Goal: Communication & Community: Answer question/provide support

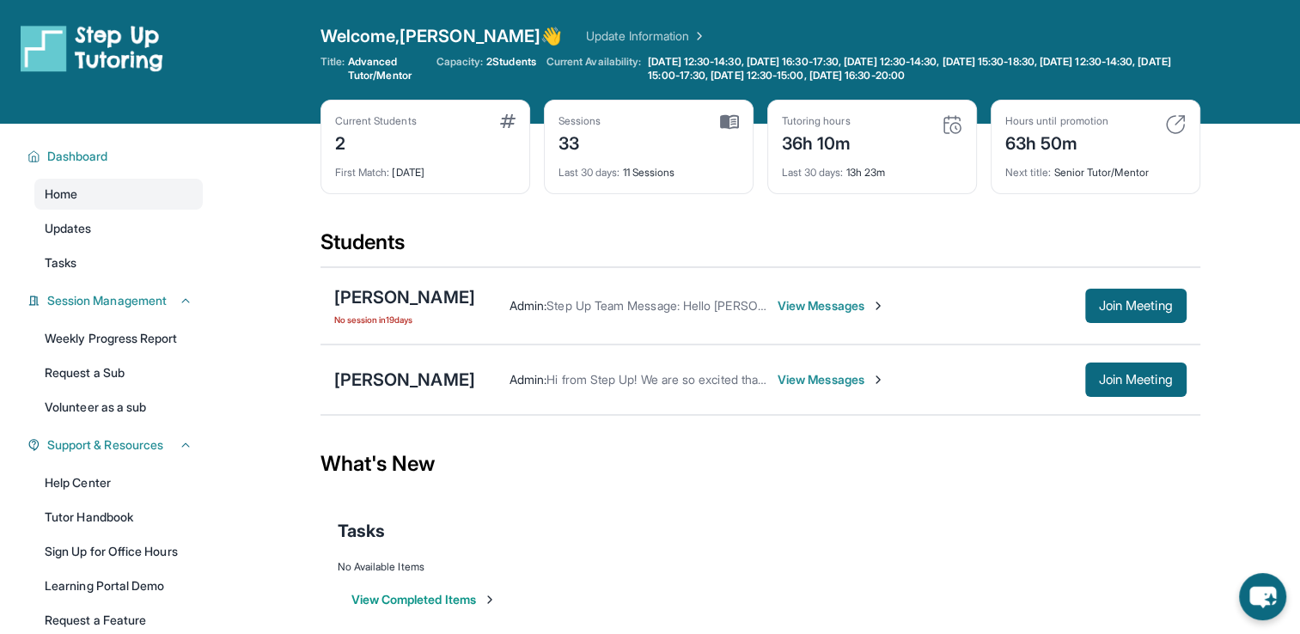
click at [802, 375] on span "View Messages" at bounding box center [831, 379] width 107 height 17
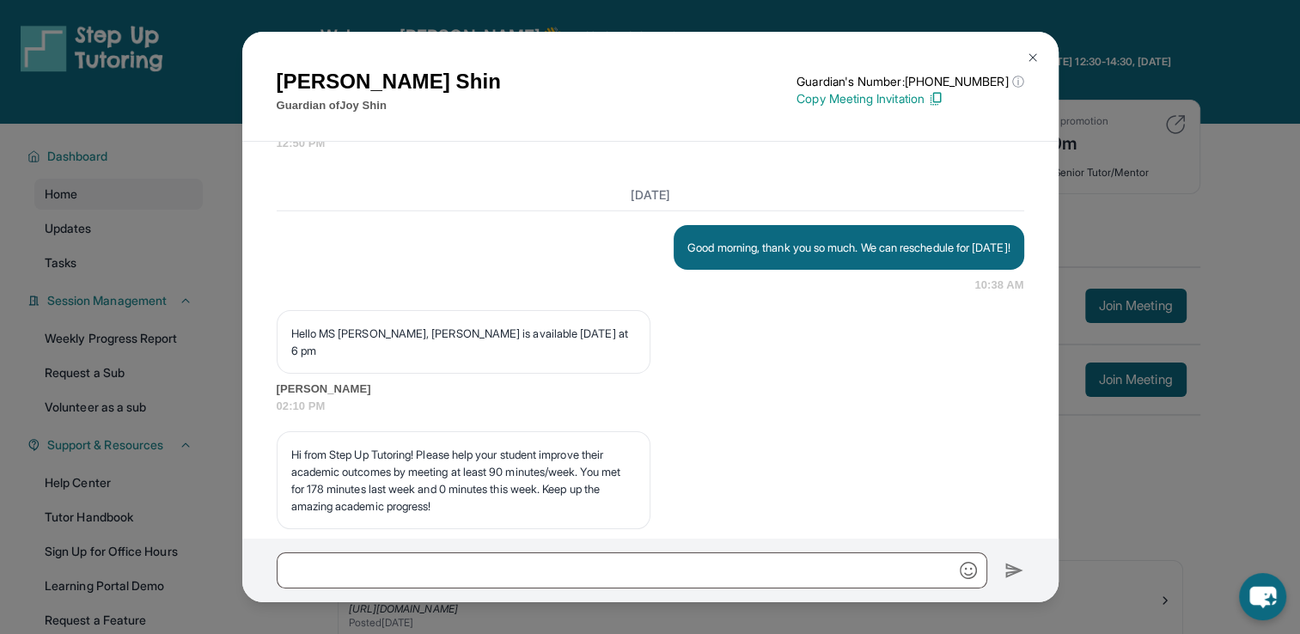
scroll to position [22834, 0]
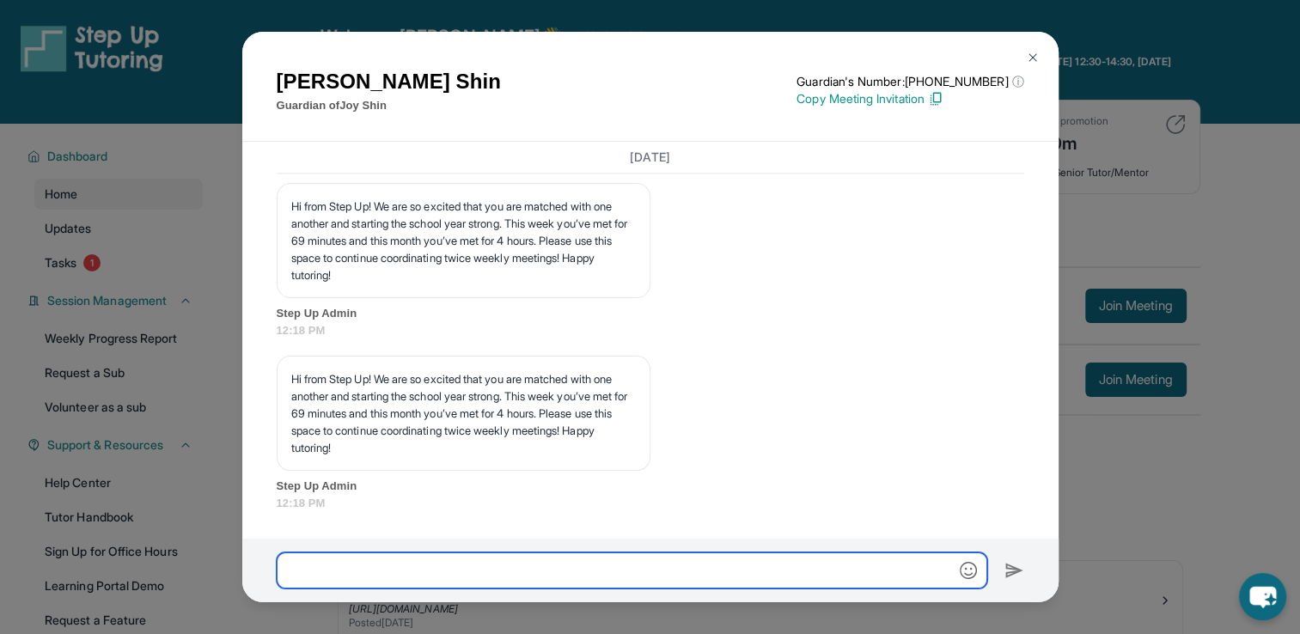
click at [689, 572] on input "text" at bounding box center [632, 570] width 711 height 36
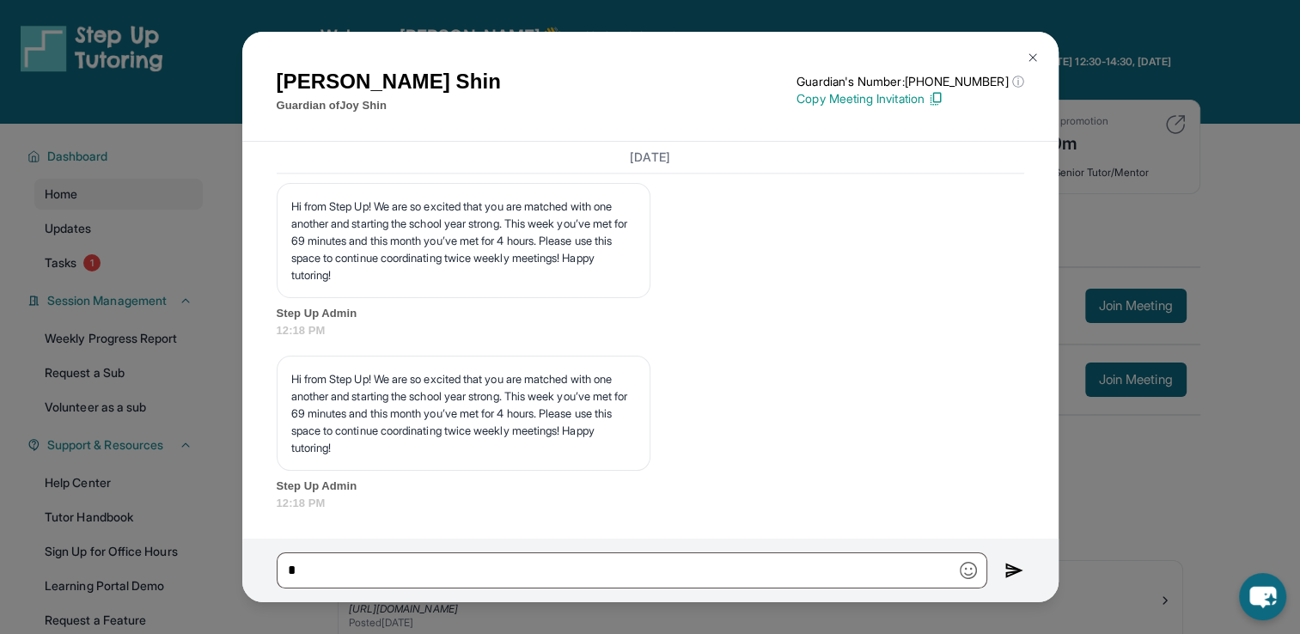
drag, startPoint x: 657, startPoint y: 297, endPoint x: 738, endPoint y: 339, distance: 91.1
copy p "Good afternoon [PERSON_NAME], I’m writing to confirm our tutoring session sched…"
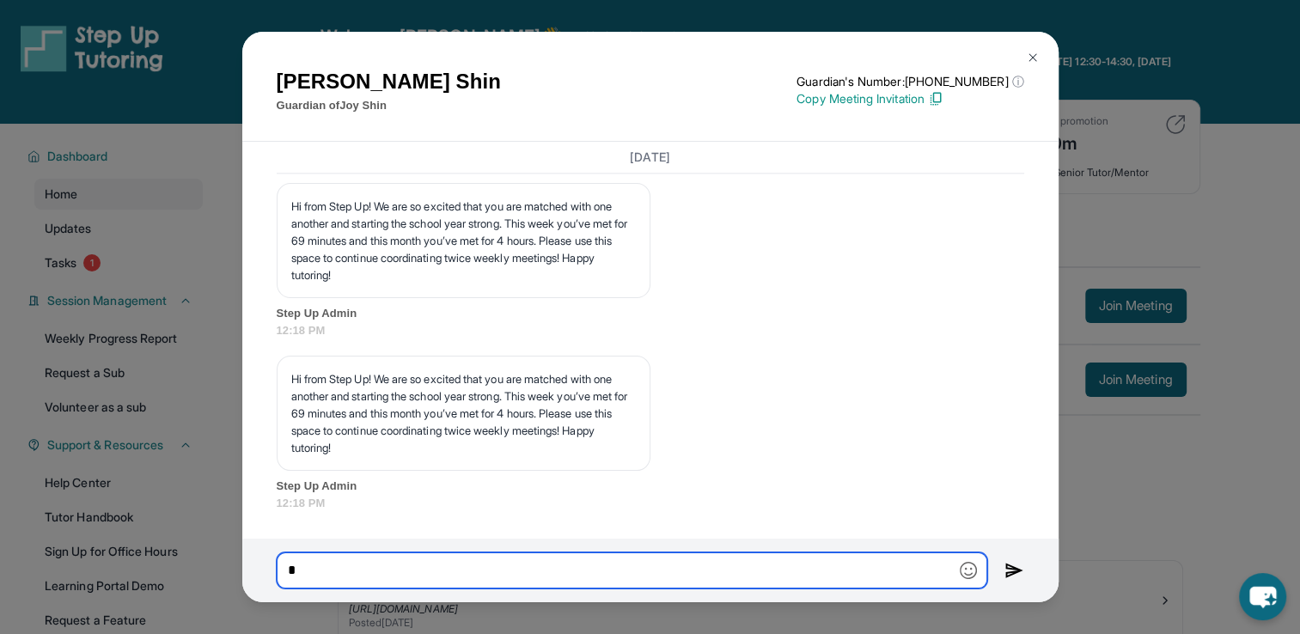
drag, startPoint x: 457, startPoint y: 585, endPoint x: 261, endPoint y: 564, distance: 197.0
click at [261, 564] on div "*" at bounding box center [650, 571] width 816 height 64
paste input "**********"
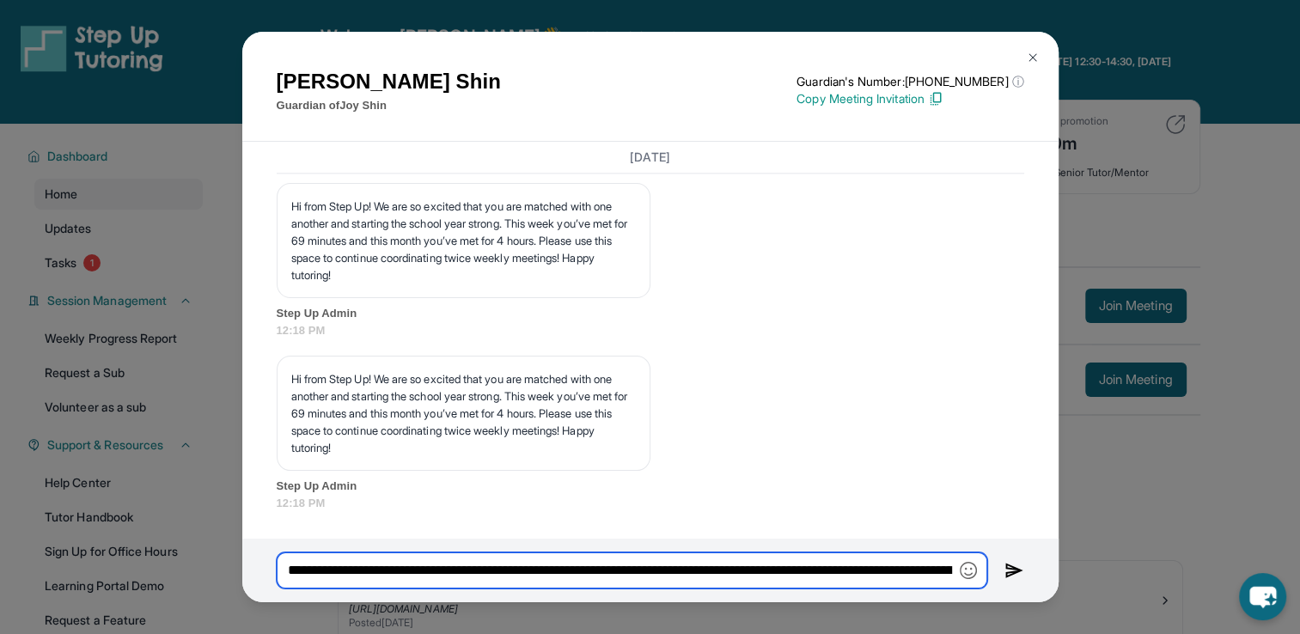
scroll to position [0, 569]
type input "**********"
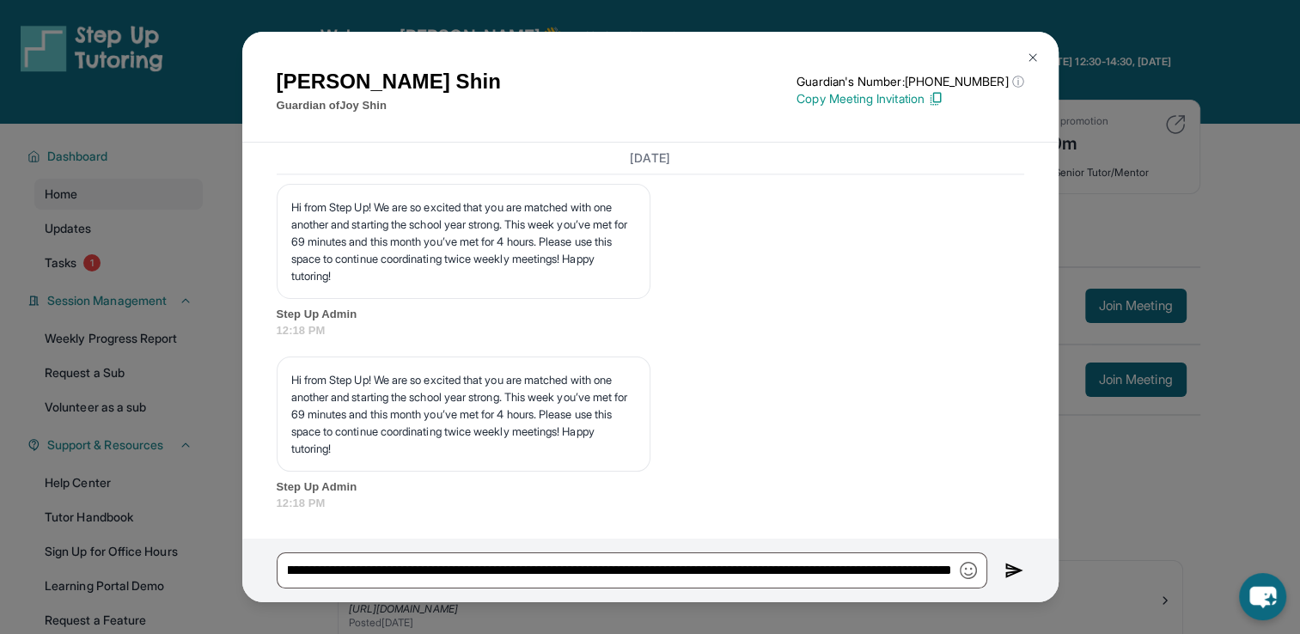
scroll to position [0, 0]
click at [1007, 572] on img at bounding box center [1014, 570] width 20 height 21
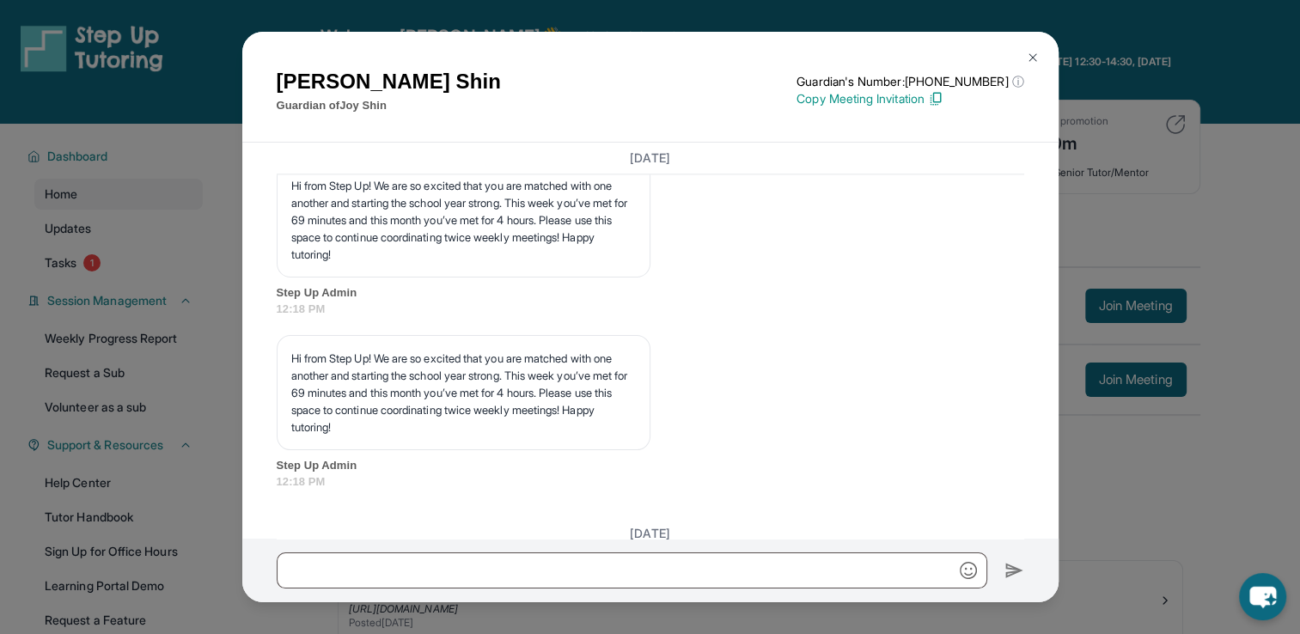
scroll to position [23027, 0]
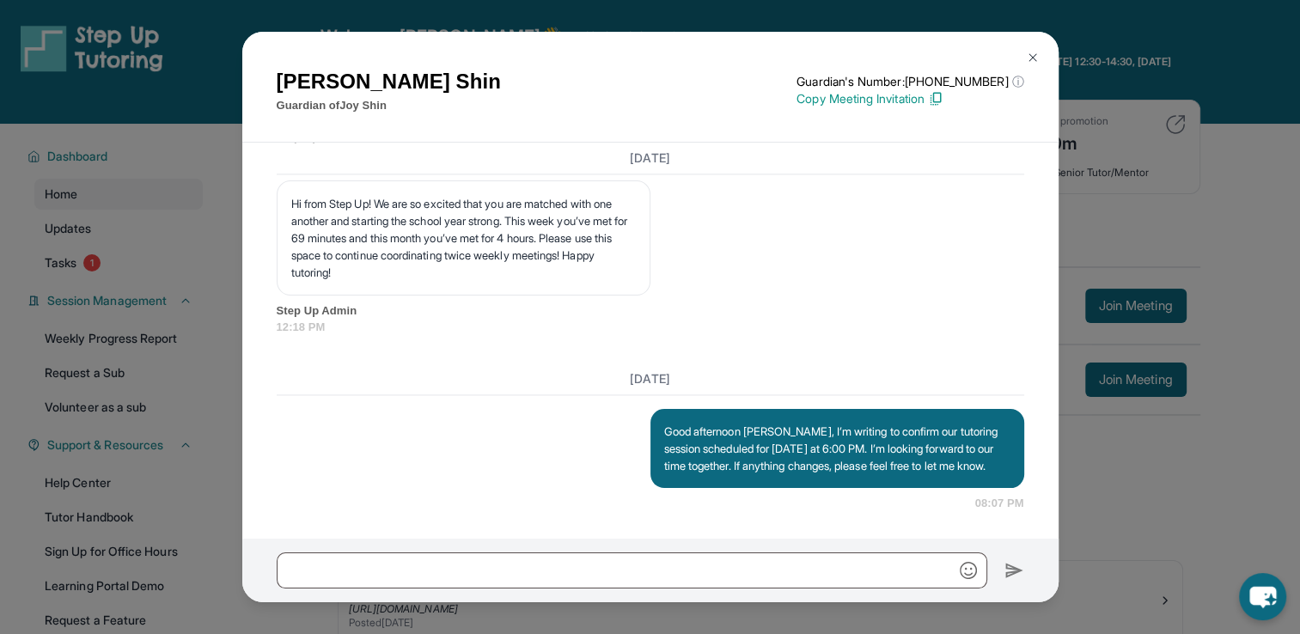
click at [1034, 60] on img at bounding box center [1033, 58] width 14 height 14
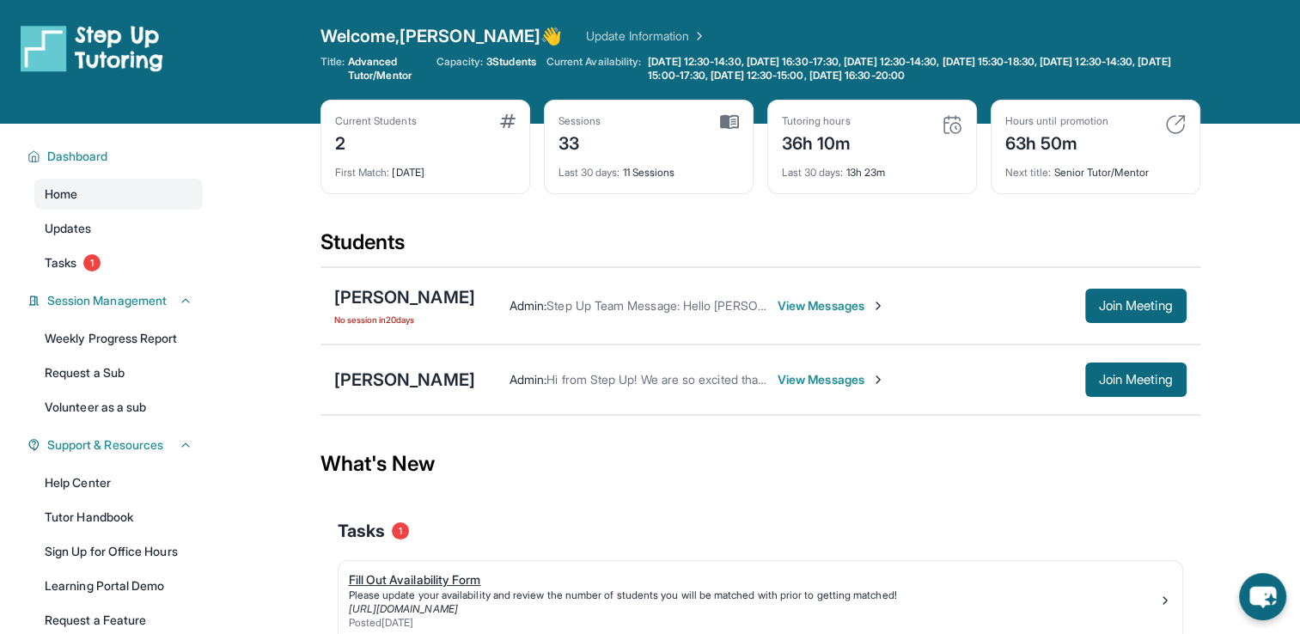
click at [645, 596] on div "Please update your availability and review the number of students you will be m…" at bounding box center [753, 596] width 809 height 14
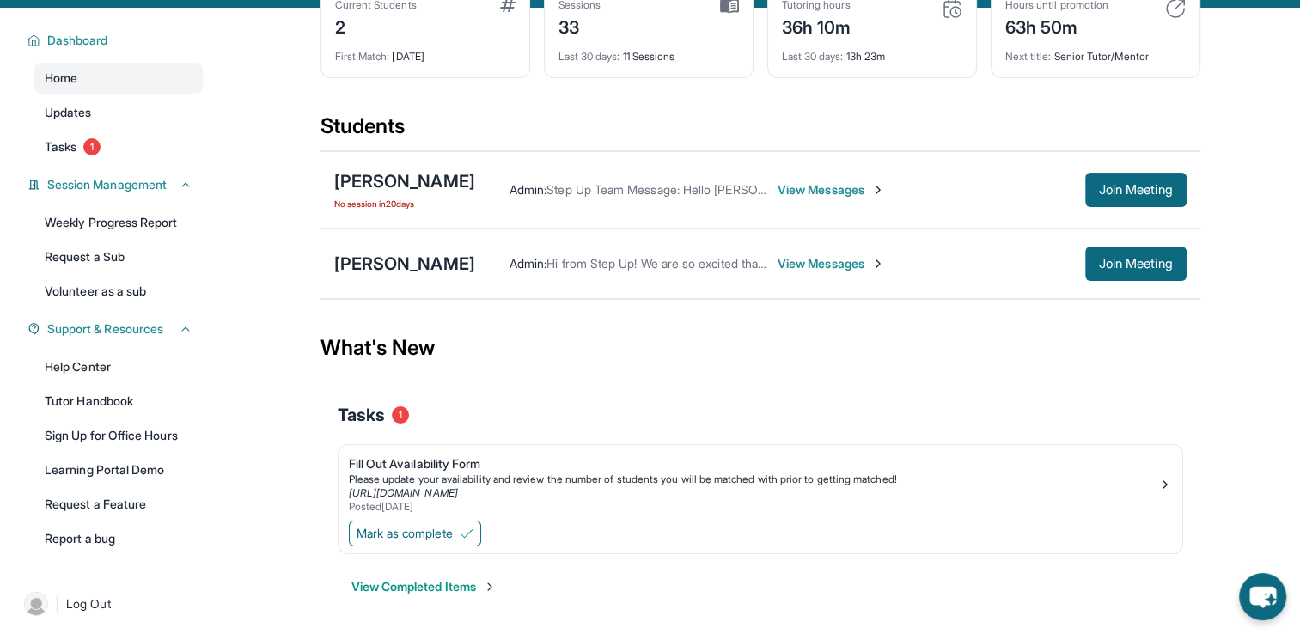
scroll to position [124, 0]
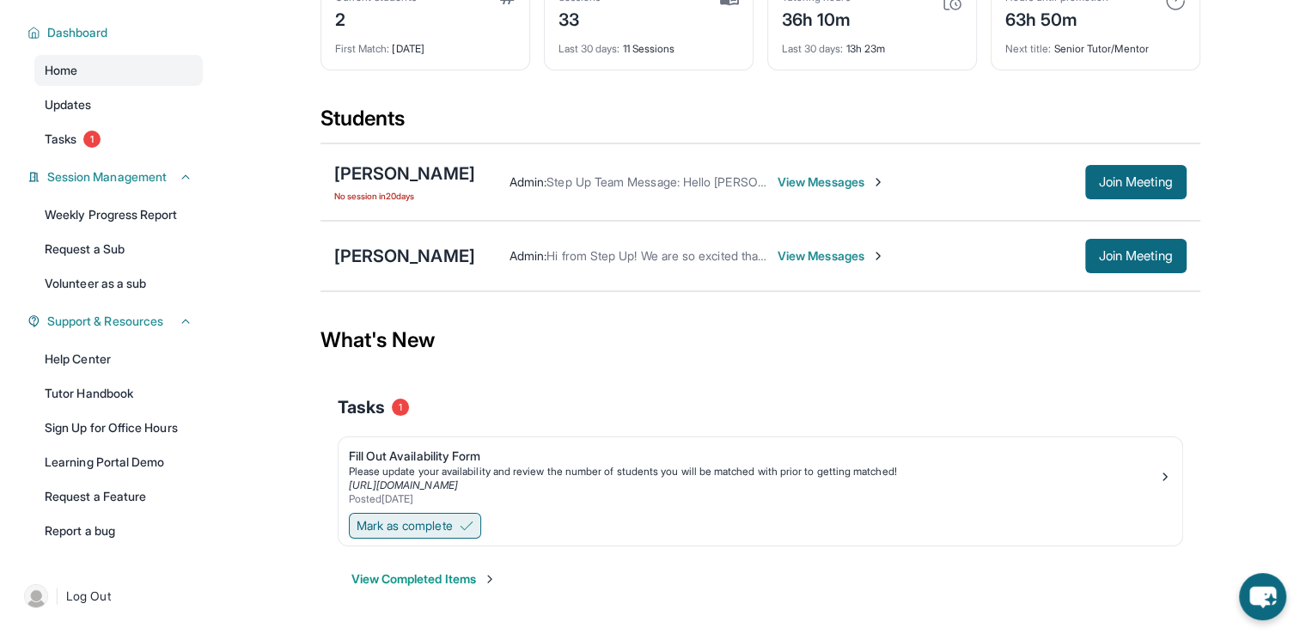
click at [453, 521] on span "Mark as complete" at bounding box center [405, 525] width 96 height 17
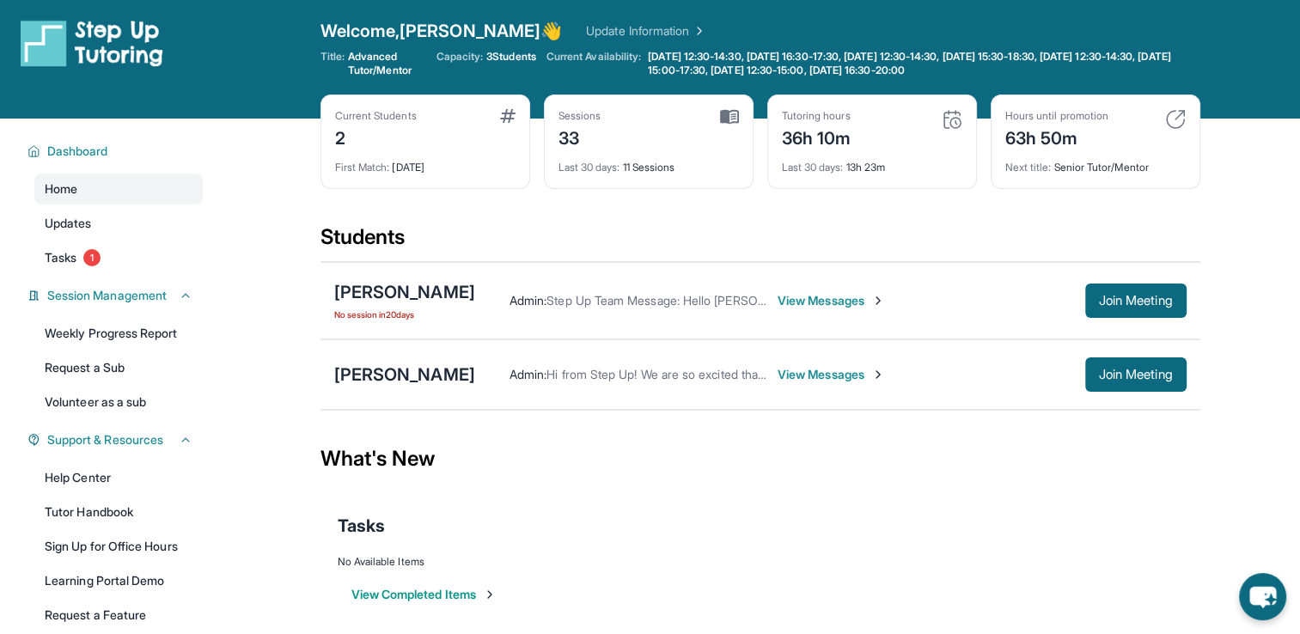
scroll to position [0, 0]
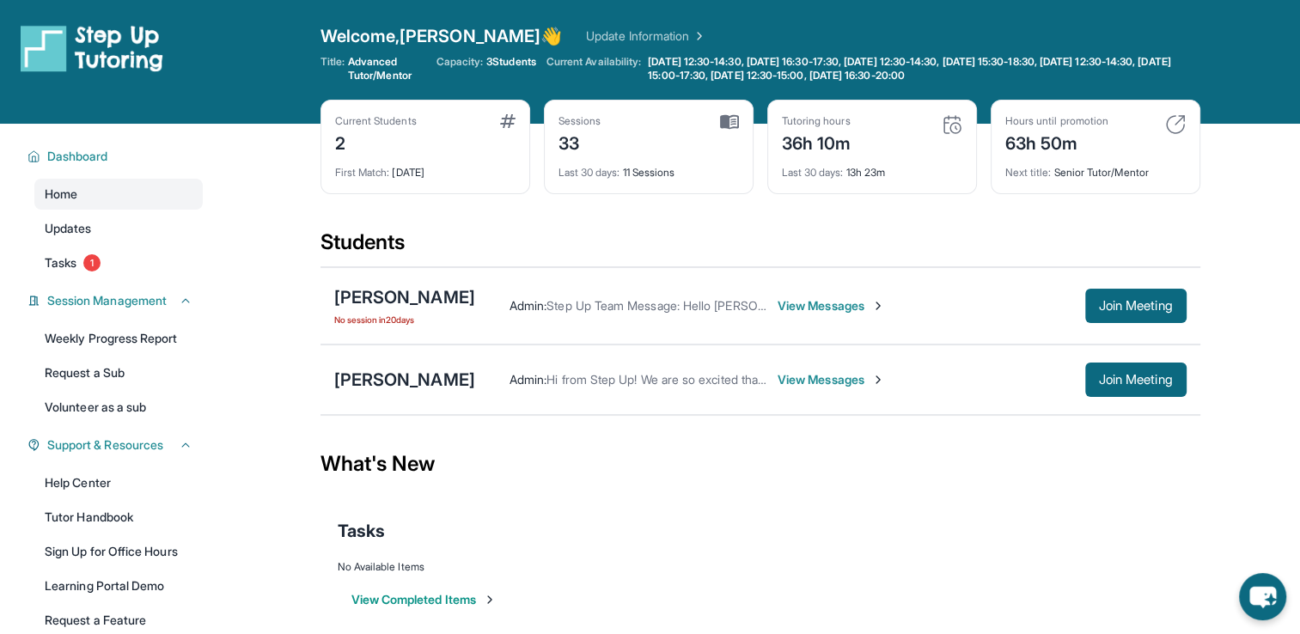
click at [778, 371] on span "View Messages" at bounding box center [831, 379] width 107 height 17
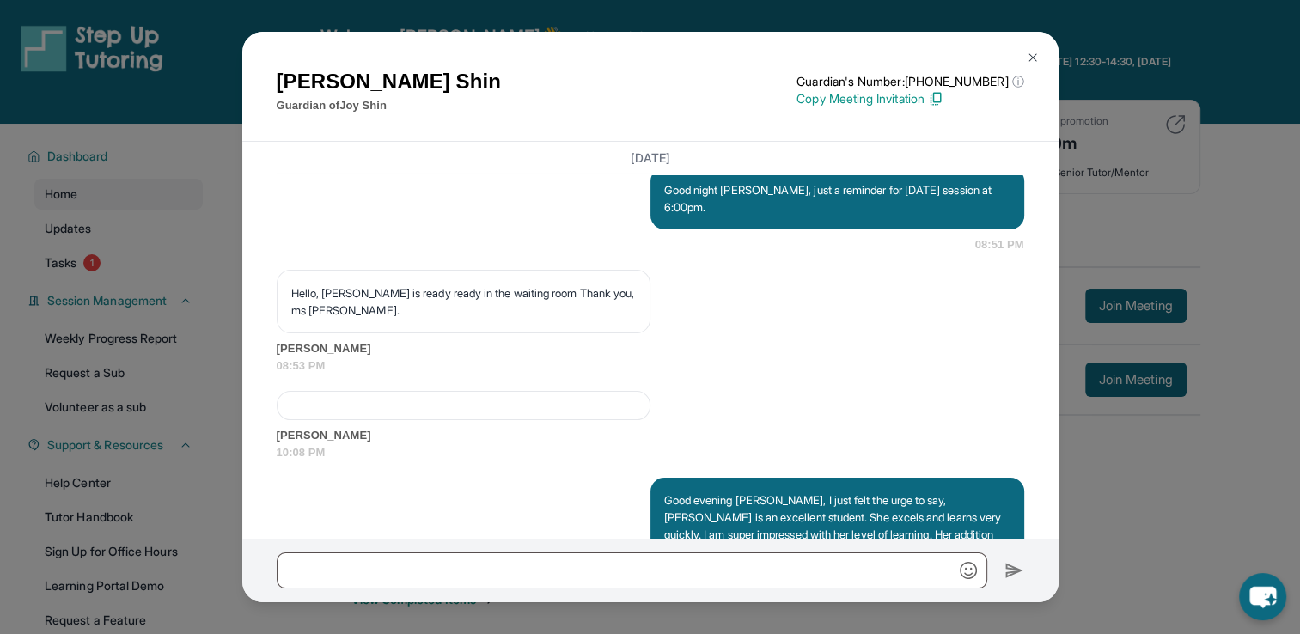
scroll to position [23027, 0]
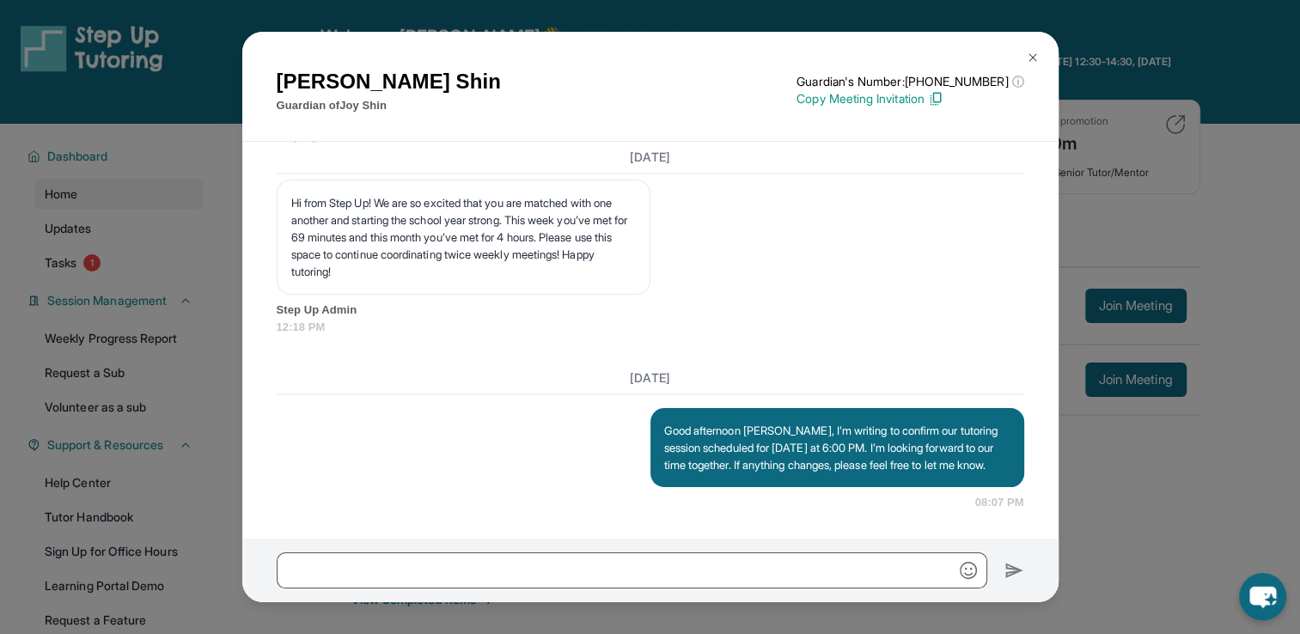
click at [1031, 49] on button at bounding box center [1033, 57] width 34 height 34
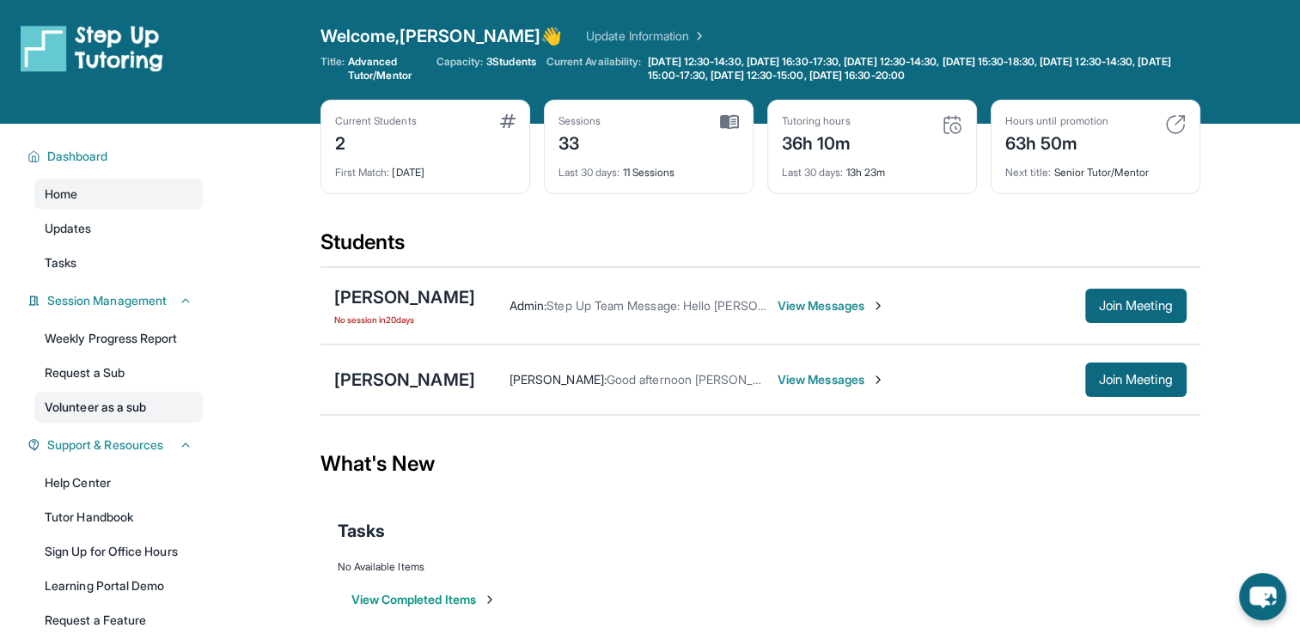
click at [159, 407] on link "Volunteer as a sub" at bounding box center [118, 407] width 168 height 31
click at [778, 303] on span "View Messages" at bounding box center [831, 305] width 107 height 17
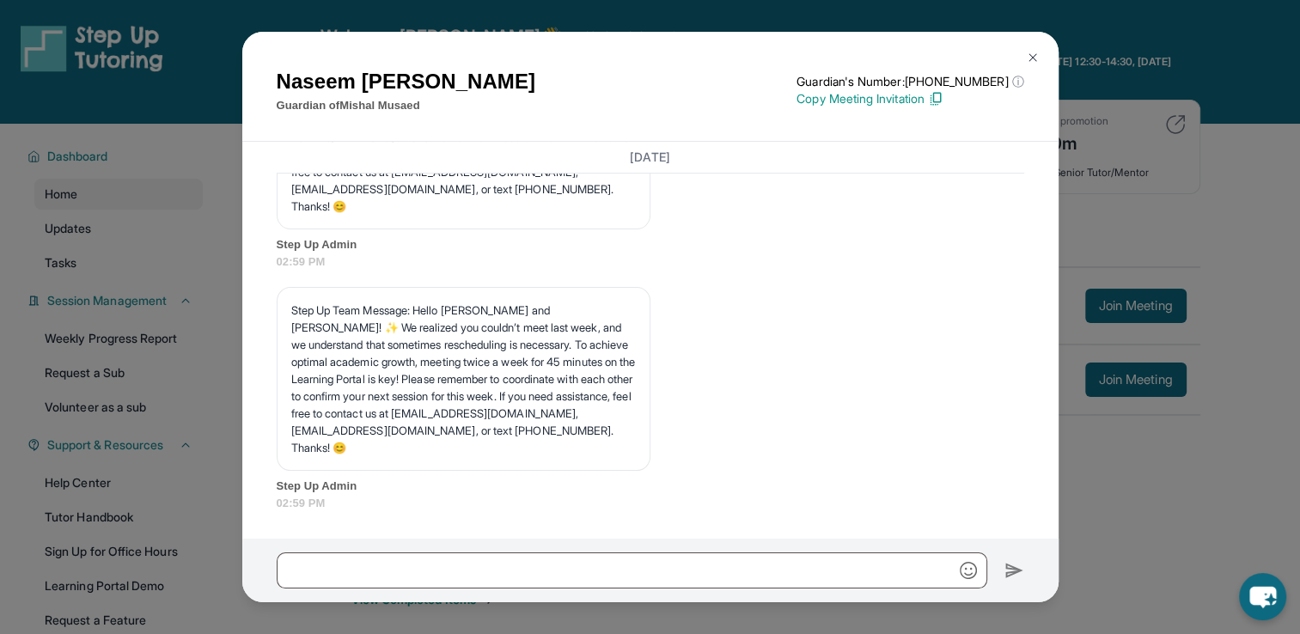
scroll to position [21046, 0]
click at [1029, 51] on img at bounding box center [1033, 58] width 14 height 14
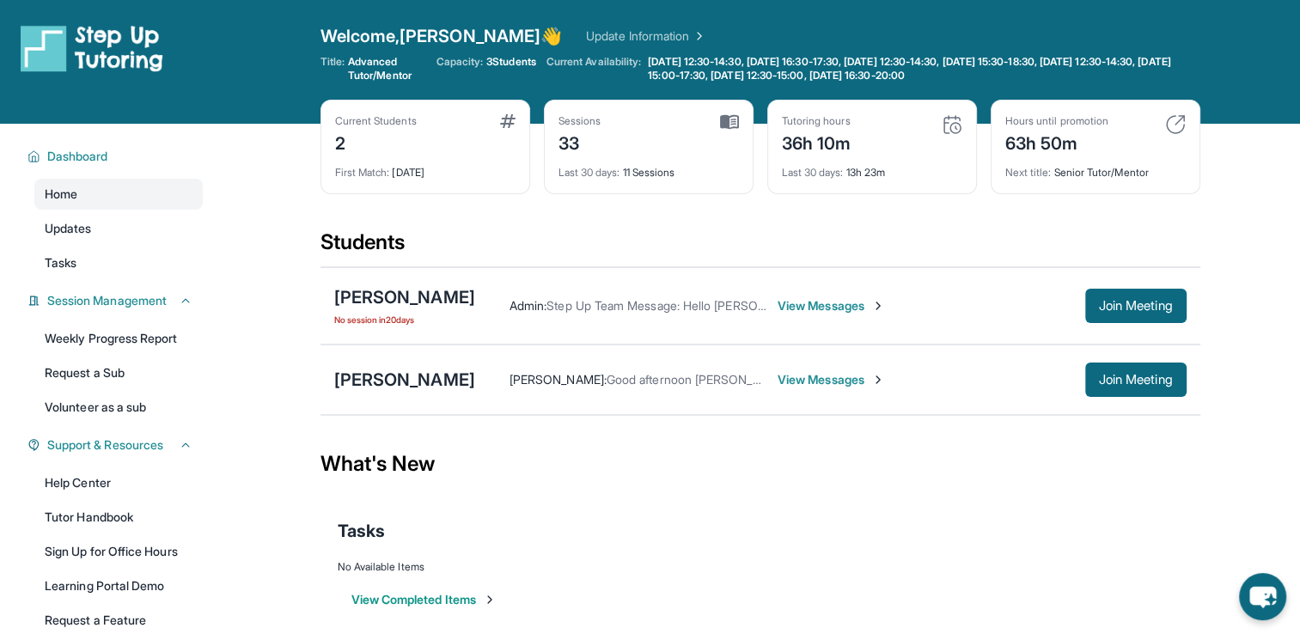
scroll to position [124, 0]
click at [778, 386] on span "View Messages" at bounding box center [831, 379] width 107 height 17
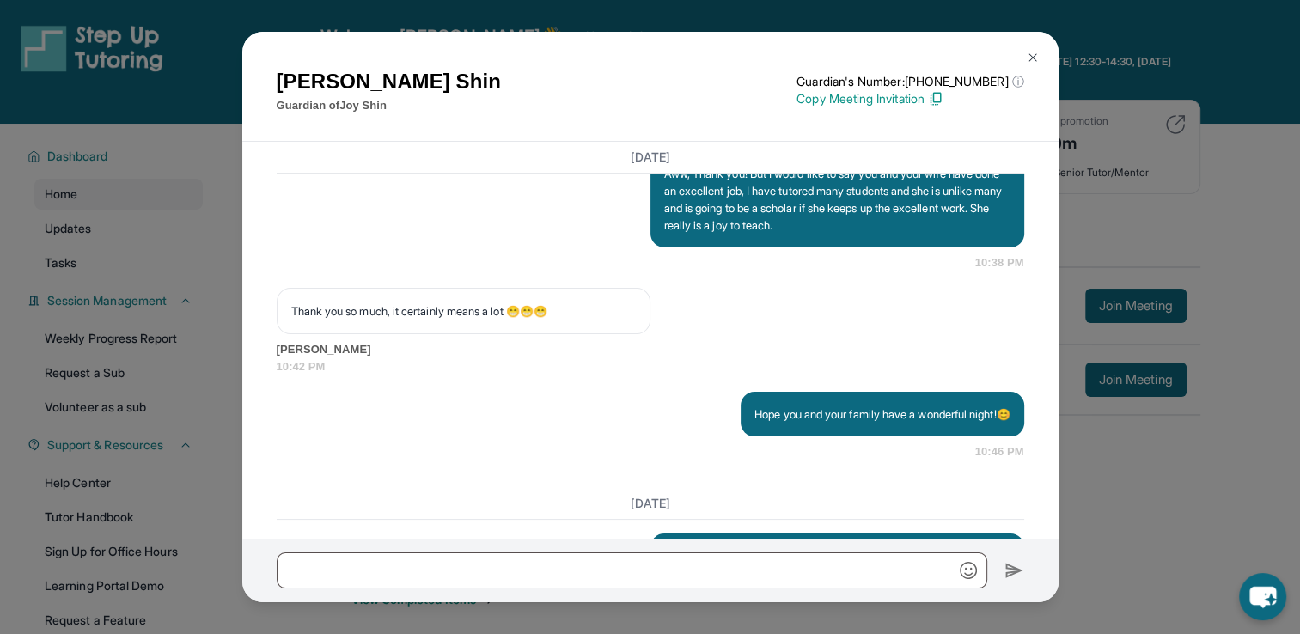
scroll to position [23027, 0]
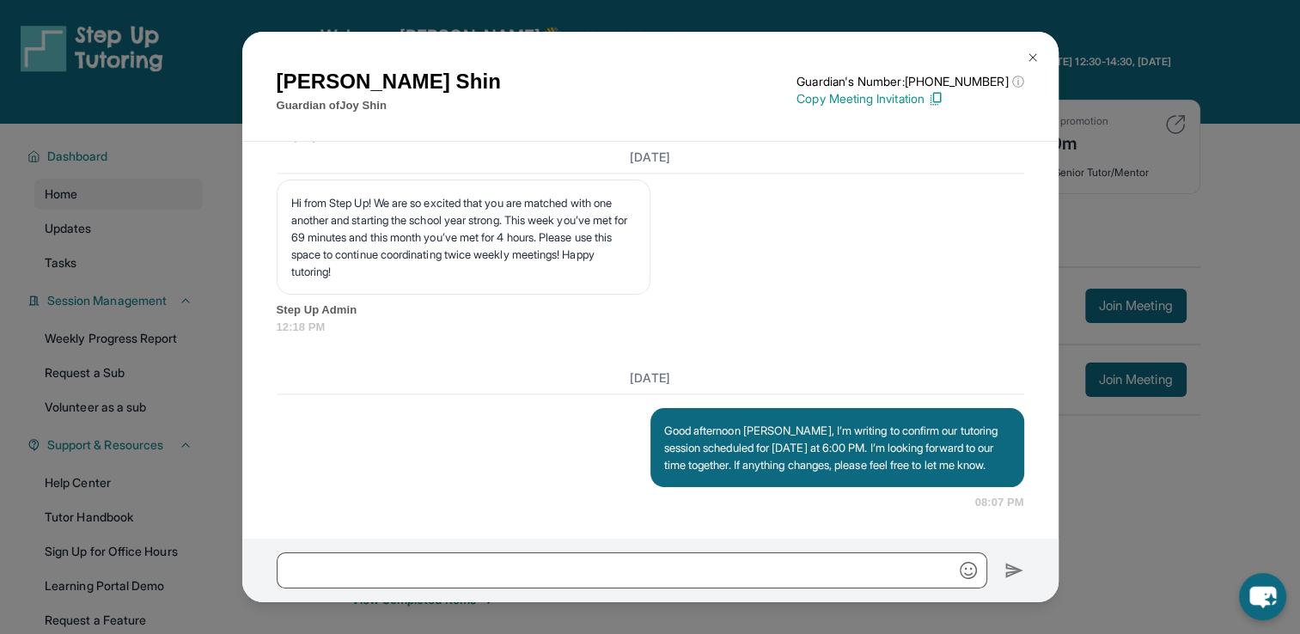
click at [1030, 53] on img at bounding box center [1033, 58] width 14 height 14
